Goal: Use online tool/utility: Utilize a website feature to perform a specific function

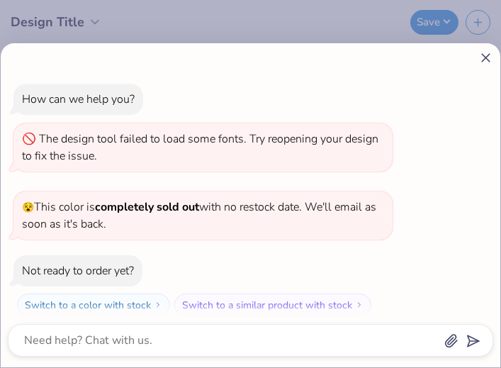
scroll to position [103, 0]
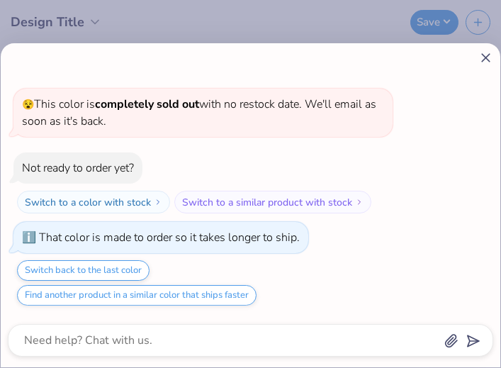
type textarea "x"
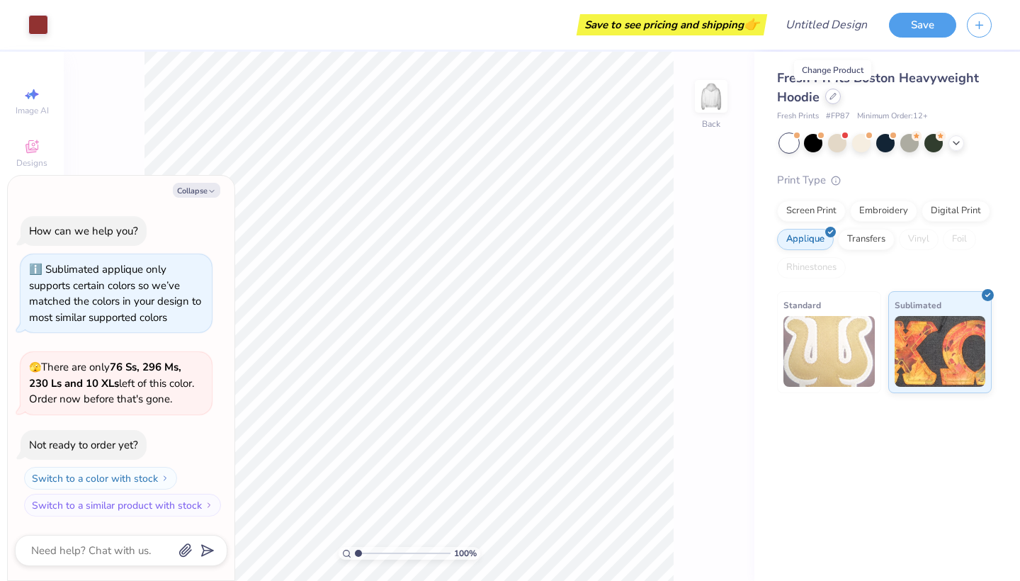
click at [835, 98] on icon at bounding box center [833, 96] width 7 height 7
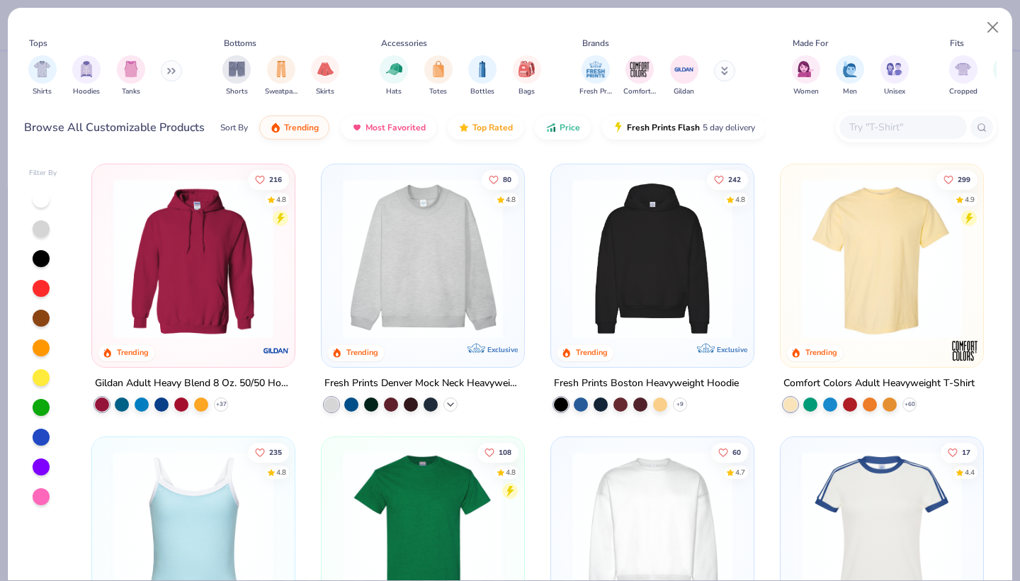
click at [451, 405] on icon at bounding box center [450, 404] width 11 height 11
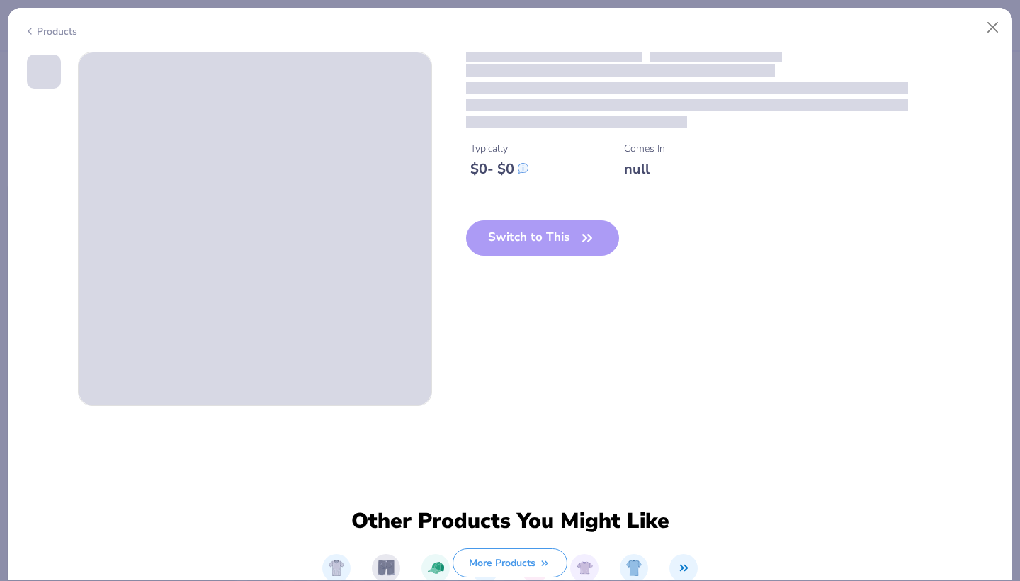
click at [450, 405] on div "Typically $ 0 - $ 0 Comes In null Switch to This" at bounding box center [510, 229] width 973 height 354
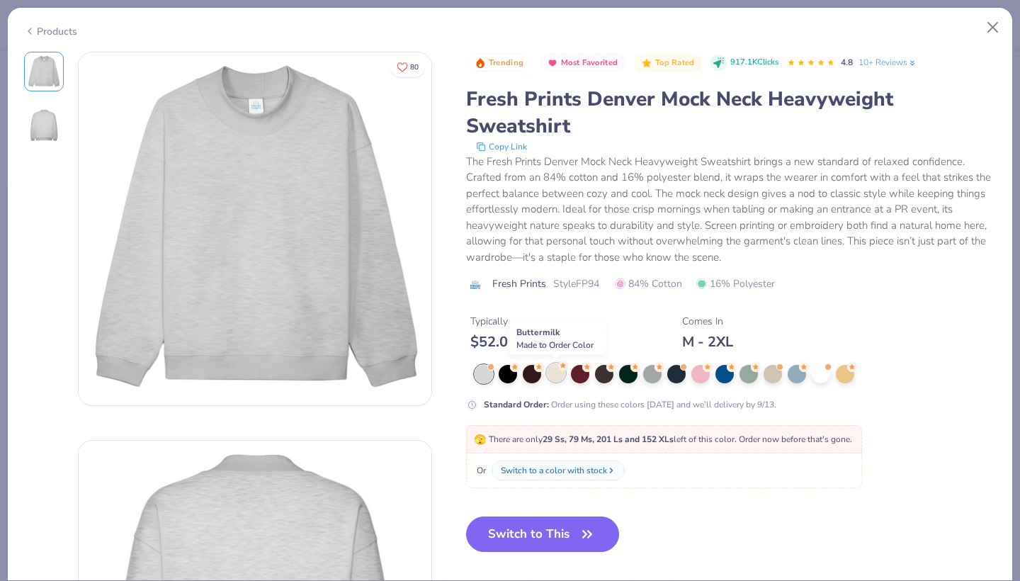
click at [556, 372] on div at bounding box center [556, 373] width 18 height 18
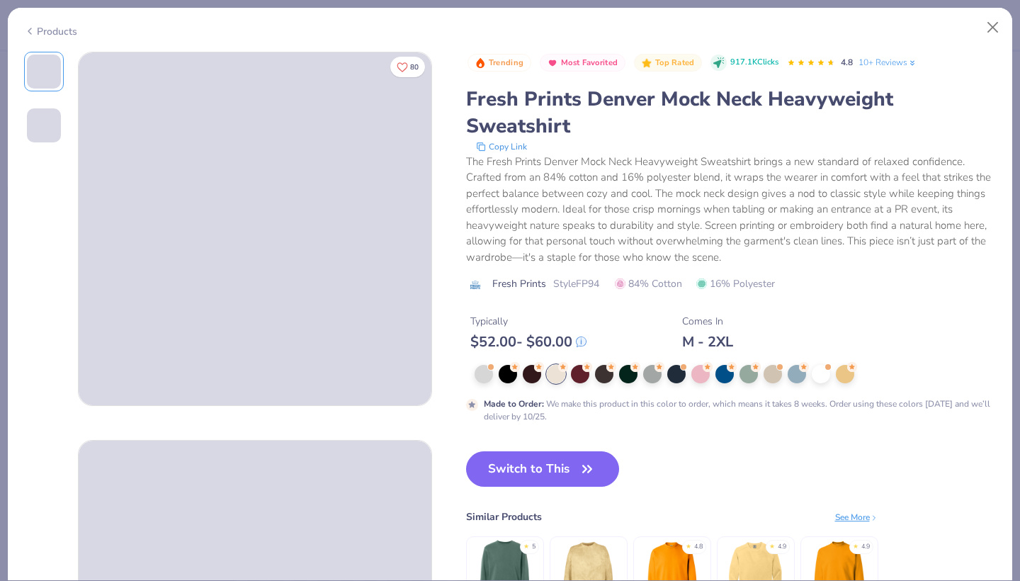
click at [786, 357] on div "Trending Most Favorited Top Rated 917.1K Clicks 4.8 10+ Reviews Fresh Prints De…" at bounding box center [731, 238] width 531 height 372
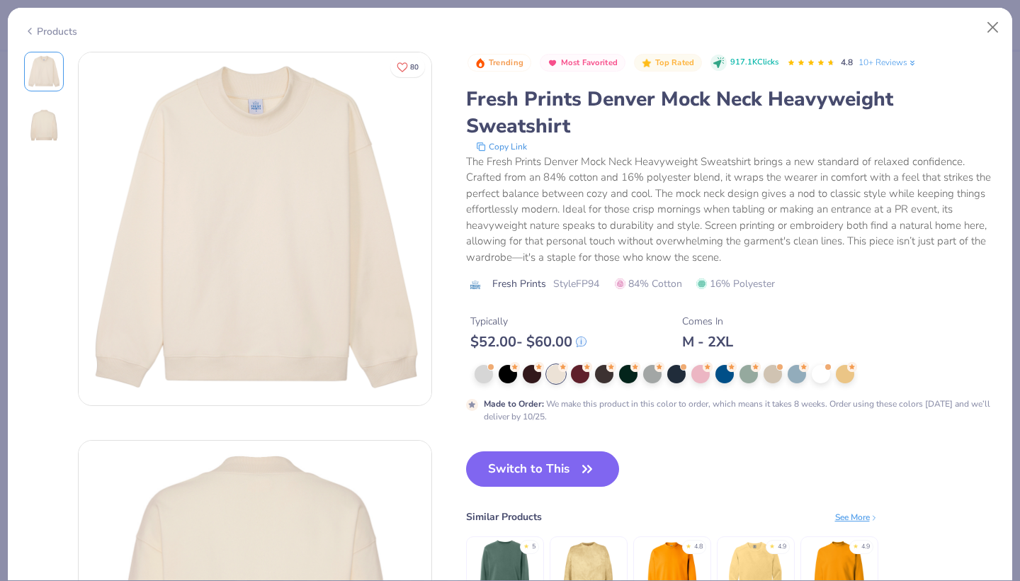
scroll to position [11, 0]
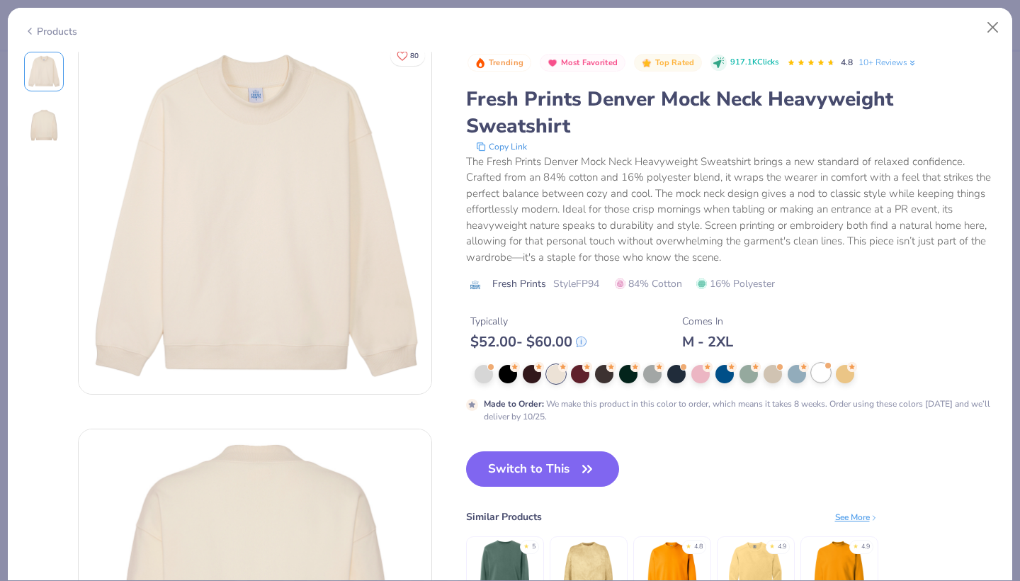
click at [823, 382] on div at bounding box center [821, 373] width 18 height 18
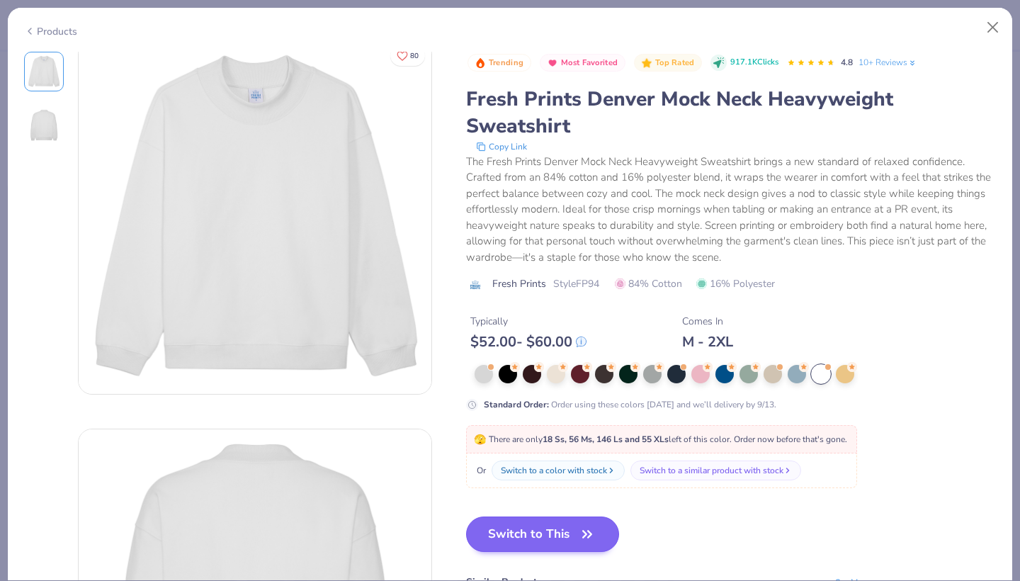
click at [573, 539] on button "Switch to This" at bounding box center [543, 534] width 154 height 35
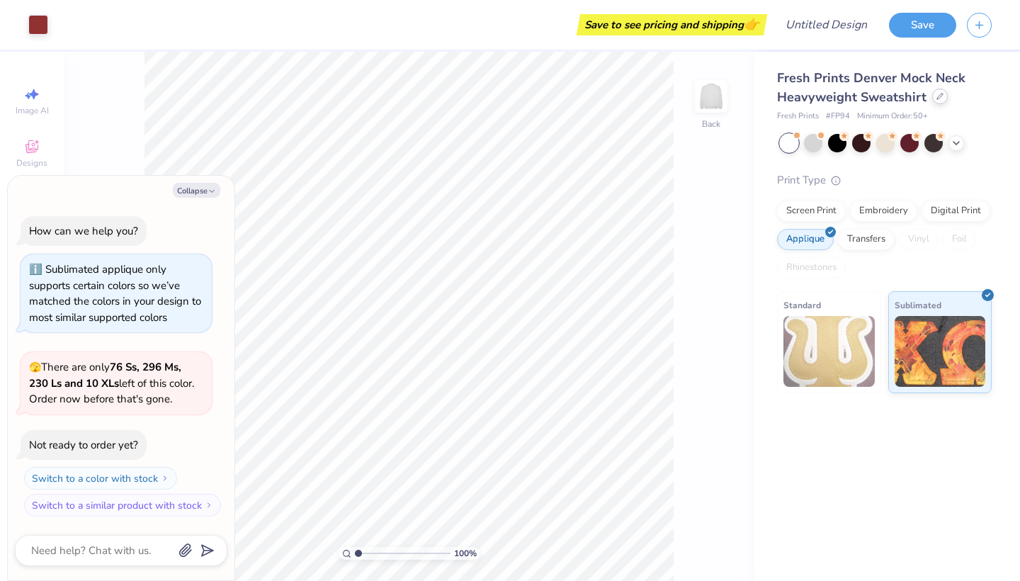
click at [935, 102] on div at bounding box center [941, 97] width 16 height 16
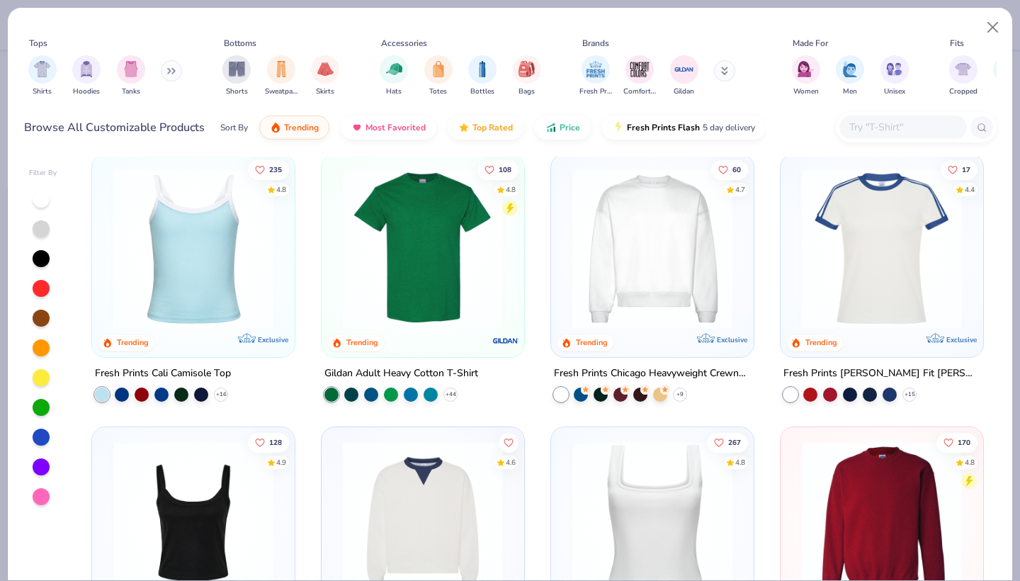
scroll to position [347, 0]
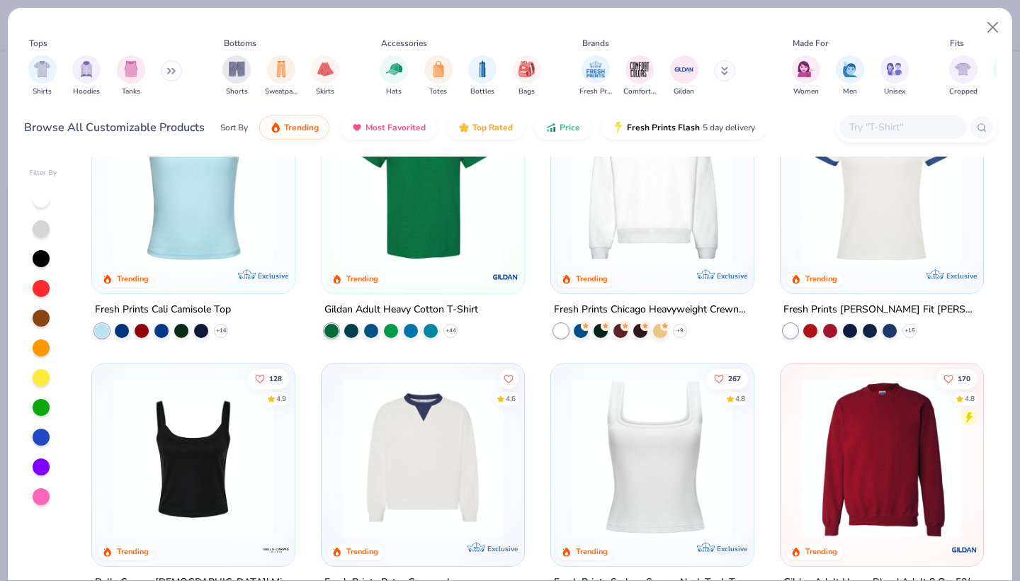
click at [660, 286] on div "60 4.7 Trending Exclusive" at bounding box center [652, 192] width 203 height 203
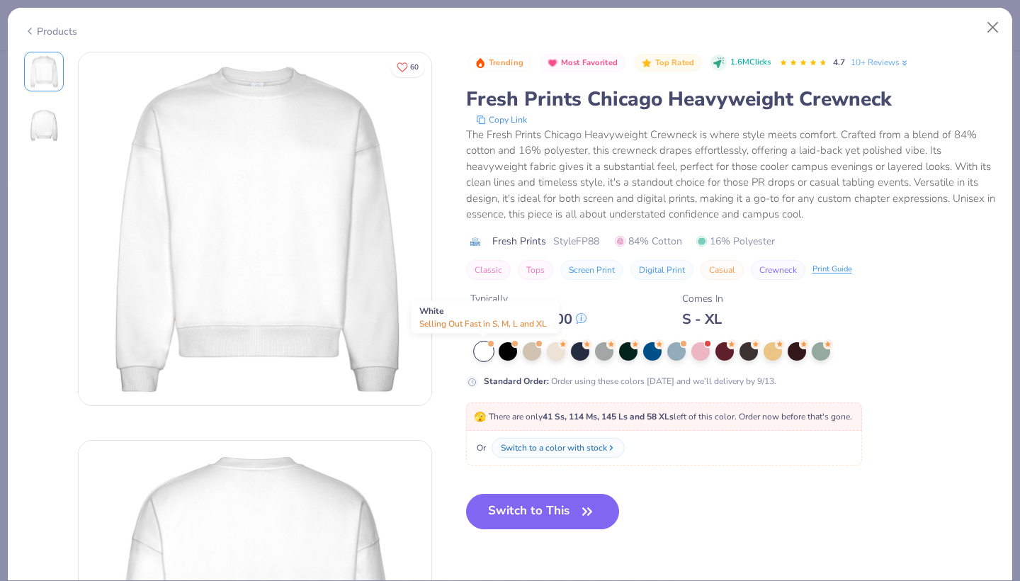
click at [485, 355] on div at bounding box center [484, 351] width 18 height 18
click at [561, 514] on button "Switch to This" at bounding box center [543, 511] width 154 height 35
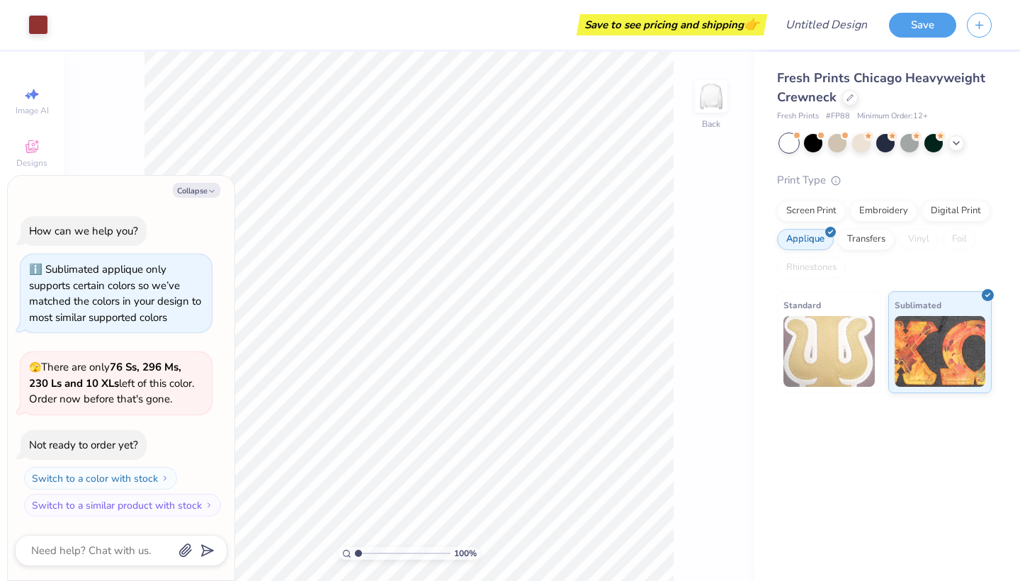
click at [638, 1] on div "Save to see pricing and shipping 👉" at bounding box center [411, 25] width 705 height 50
click at [715, 98] on img at bounding box center [711, 96] width 57 height 57
click at [184, 196] on button "Collapse" at bounding box center [196, 190] width 47 height 15
type textarea "x"
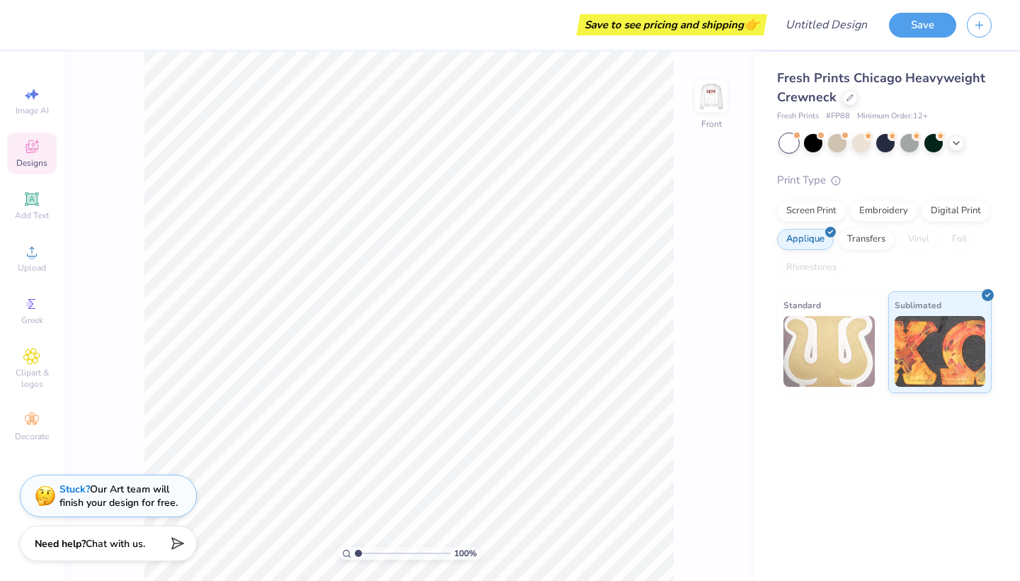
click at [31, 158] on span "Designs" at bounding box center [31, 162] width 31 height 11
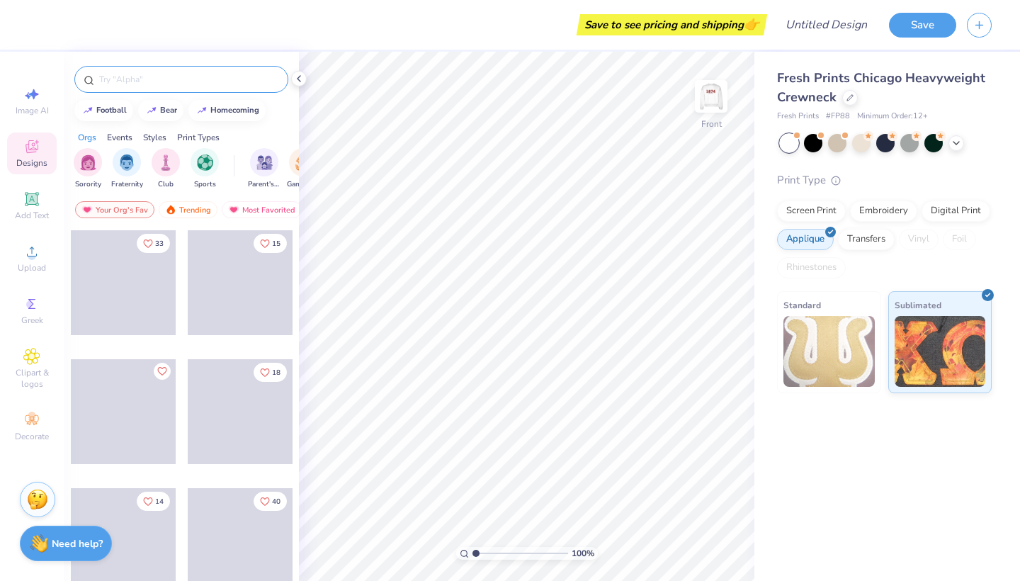
click at [217, 81] on input "text" at bounding box center [188, 79] width 181 height 14
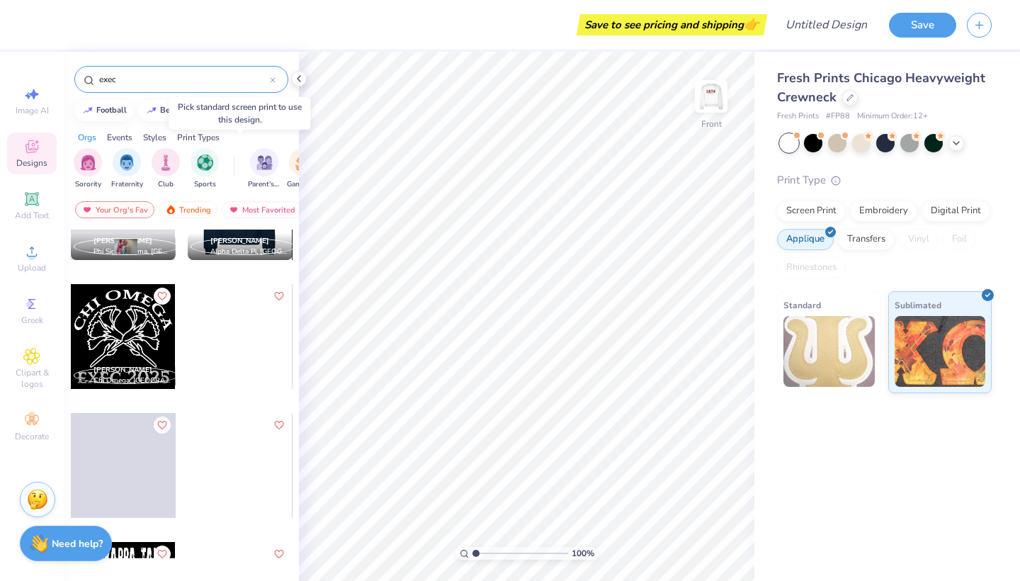
scroll to position [93, 0]
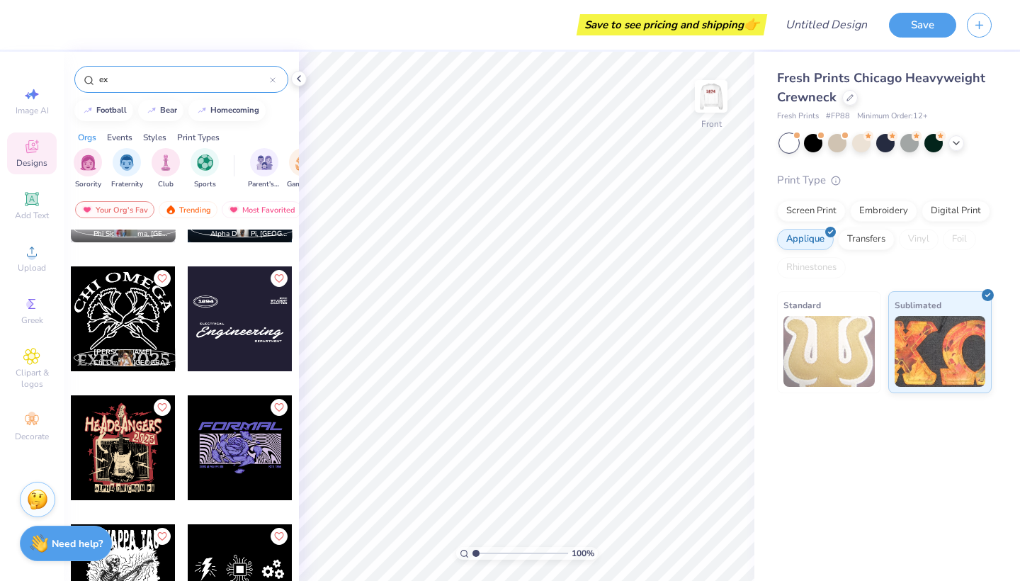
type input "e"
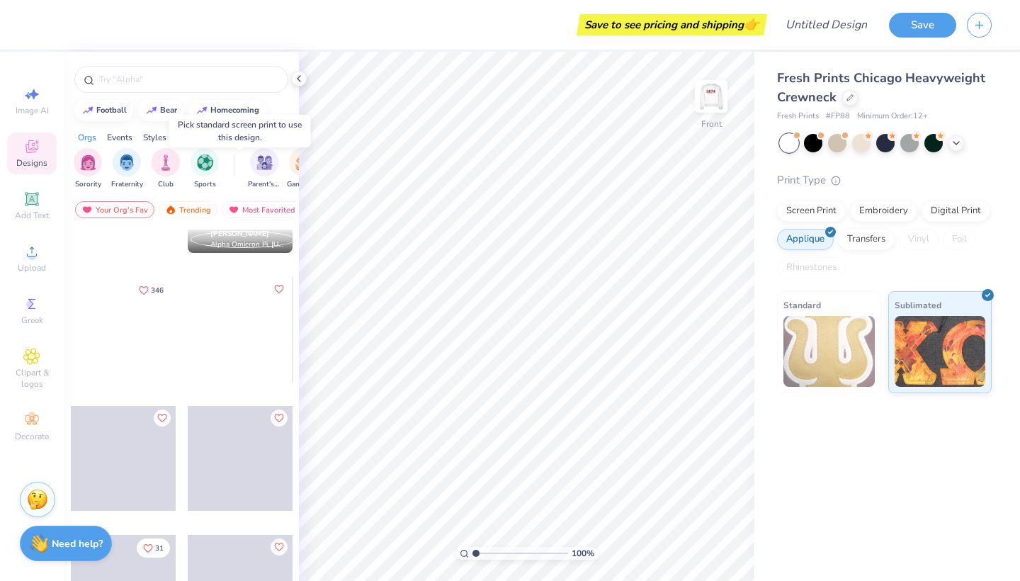
scroll to position [1248, 0]
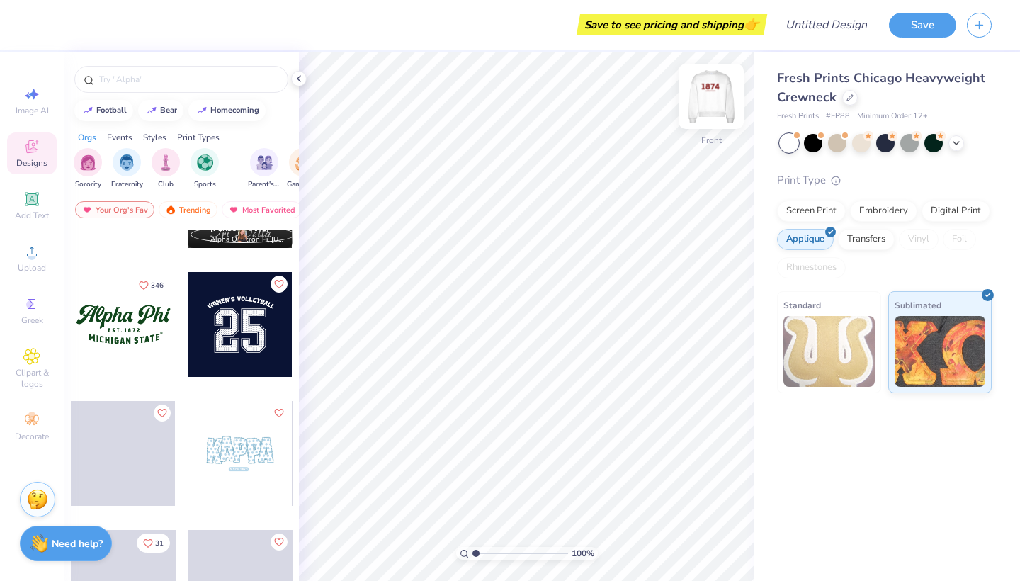
click at [714, 94] on img at bounding box center [711, 96] width 57 height 57
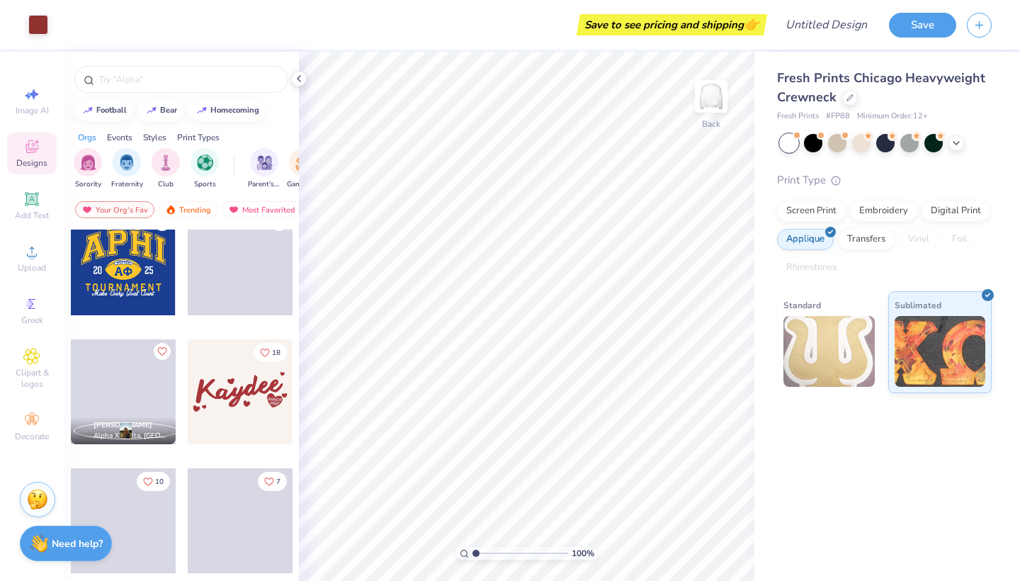
scroll to position [4067, 0]
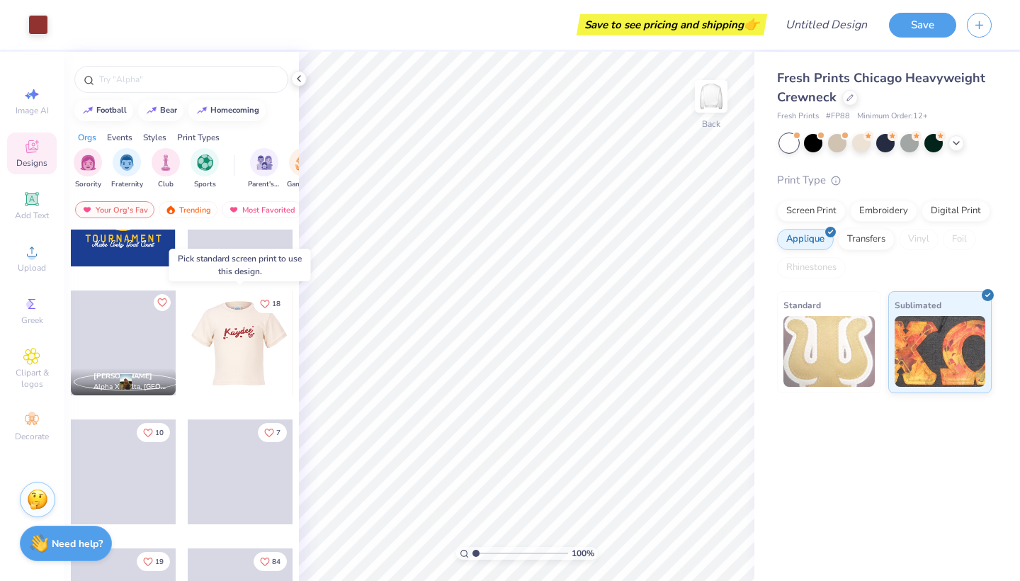
click at [253, 365] on div at bounding box center [239, 343] width 105 height 105
click at [259, 338] on div at bounding box center [240, 343] width 105 height 105
click at [259, 338] on div at bounding box center [239, 343] width 105 height 105
click at [187, 338] on div at bounding box center [134, 343] width 105 height 105
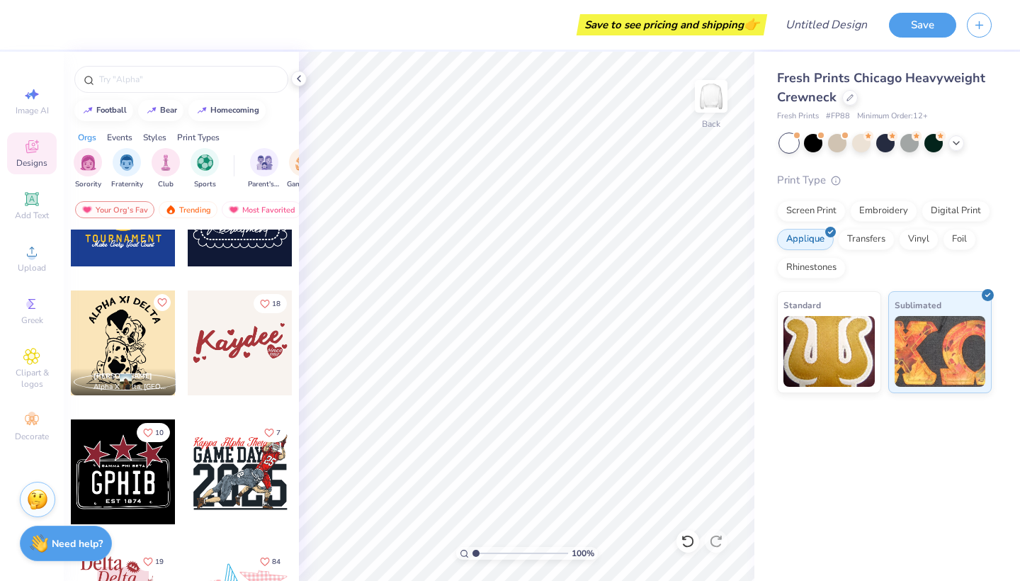
click at [252, 351] on div at bounding box center [240, 343] width 105 height 105
click at [265, 346] on div at bounding box center [240, 343] width 105 height 105
click at [804, 205] on div "Screen Print" at bounding box center [811, 208] width 69 height 21
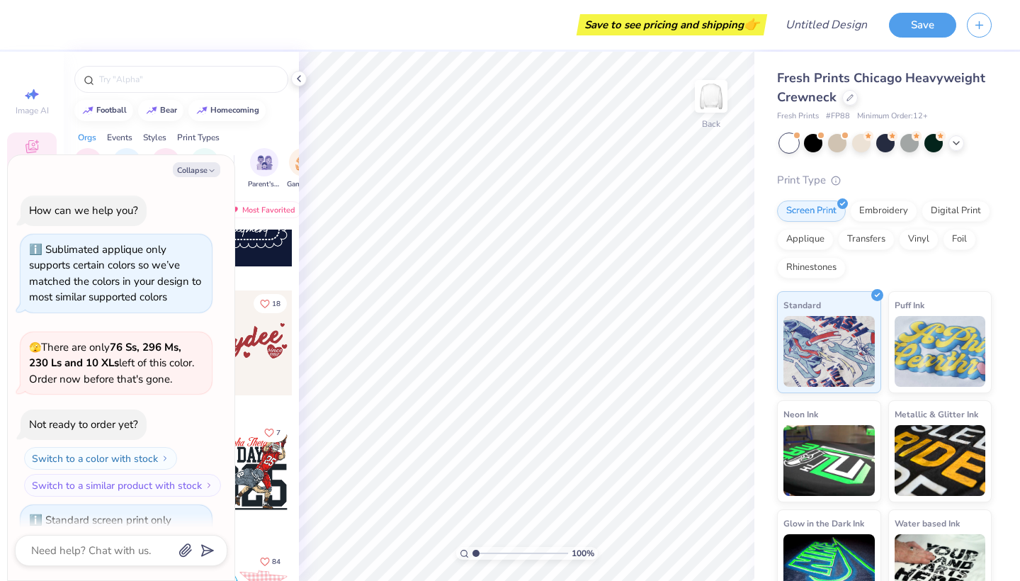
scroll to position [62, 0]
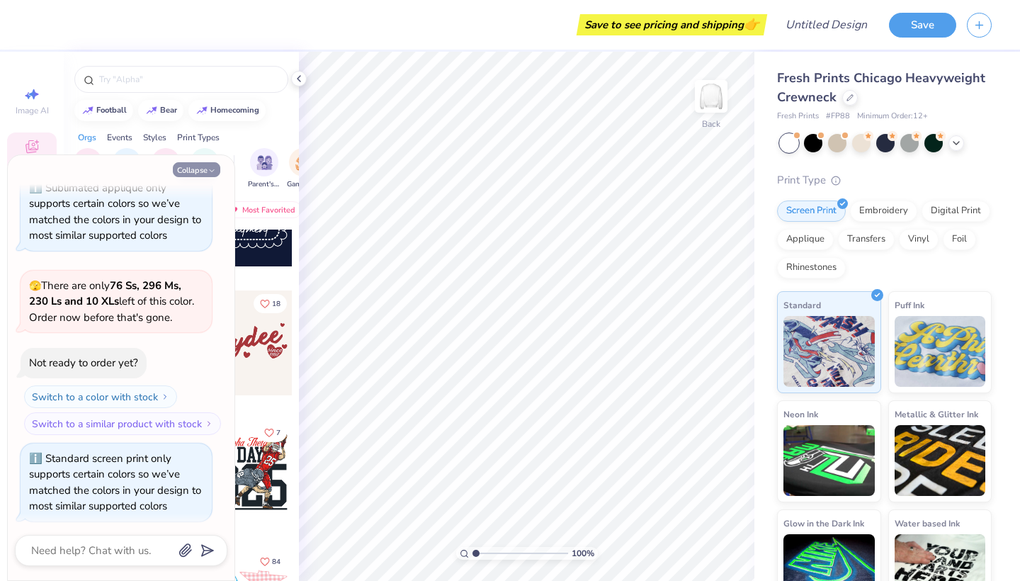
click at [208, 171] on icon "button" at bounding box center [212, 171] width 9 height 9
type textarea "x"
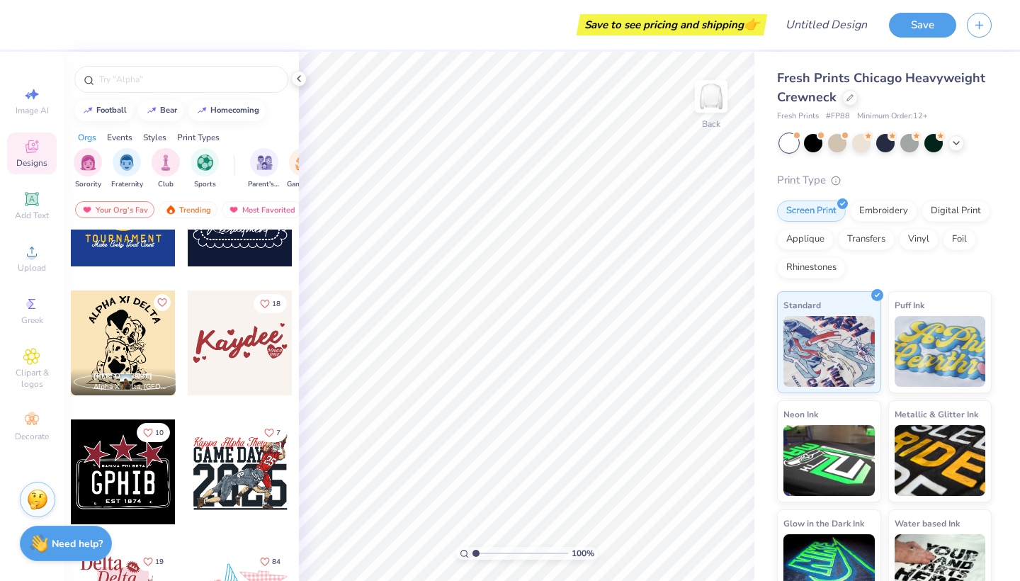
click at [266, 352] on div at bounding box center [240, 343] width 105 height 105
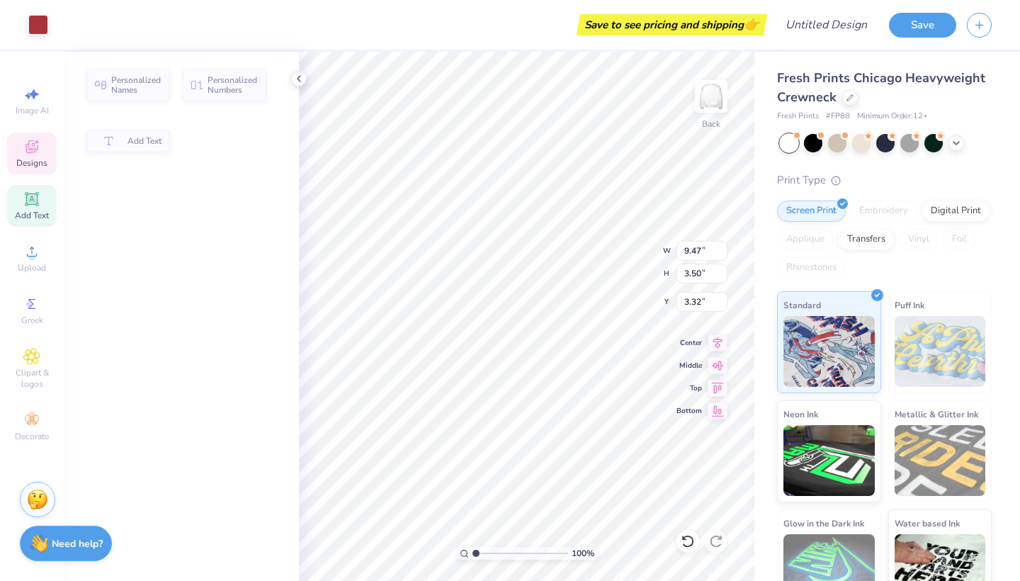
type input "9.47"
type input "3.50"
type input "3.32"
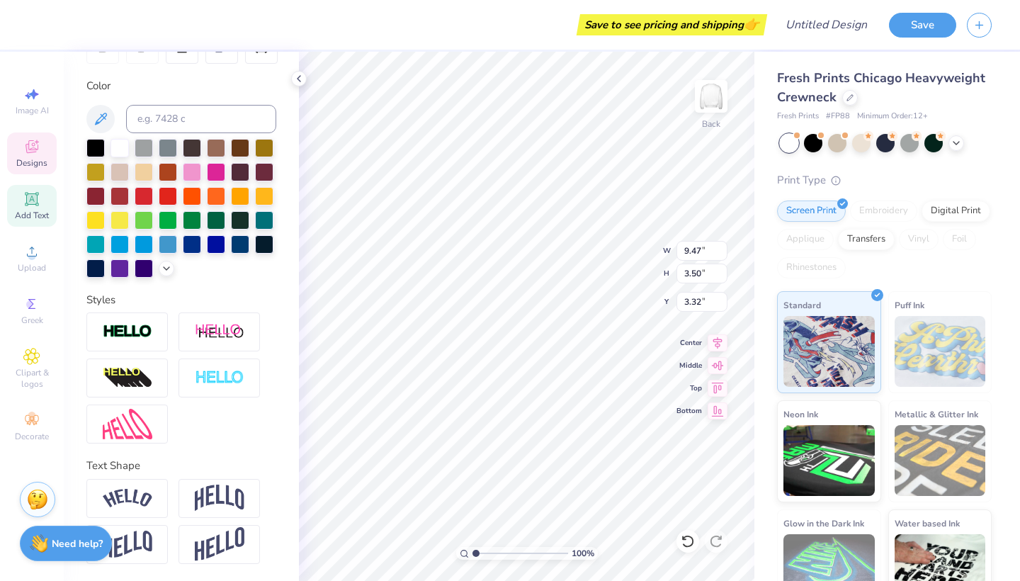
scroll to position [243, 0]
type textarea "T"
click at [300, 81] on icon at bounding box center [298, 78] width 11 height 11
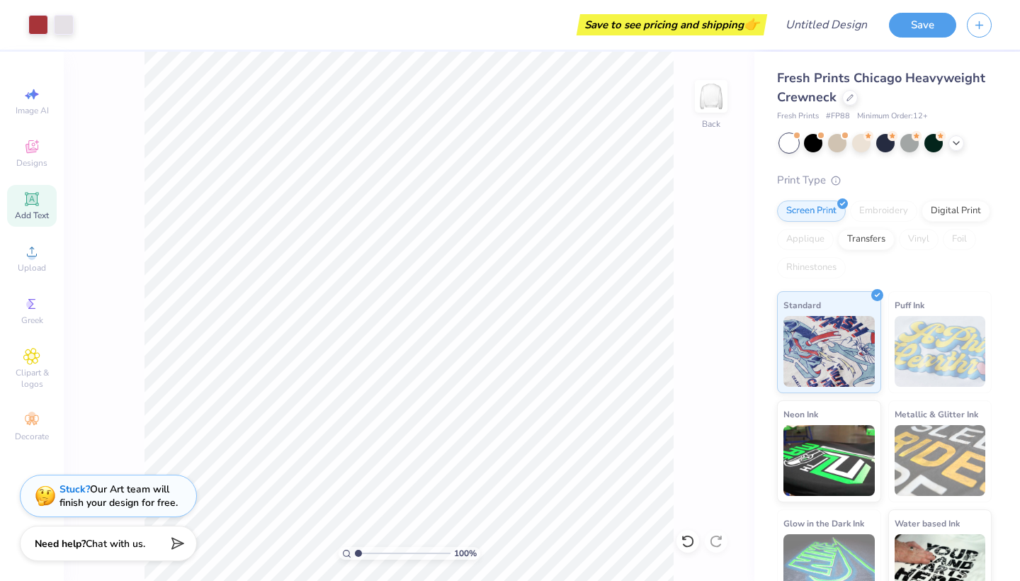
click at [68, 155] on div "100 % Back" at bounding box center [409, 316] width 691 height 529
click at [26, 157] on span "Designs" at bounding box center [31, 162] width 31 height 11
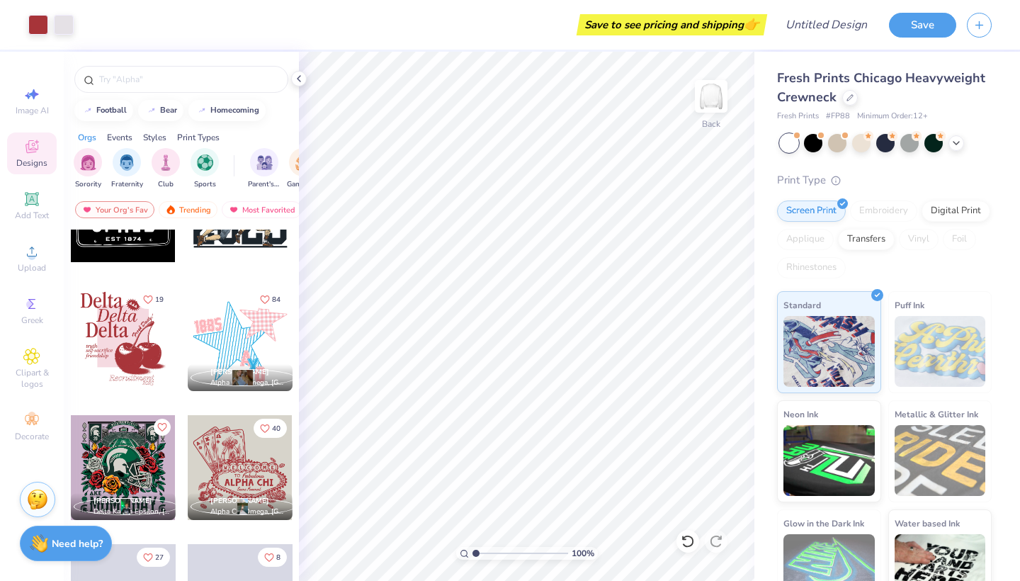
scroll to position [4373, 0]
